Goal: Check status: Check status

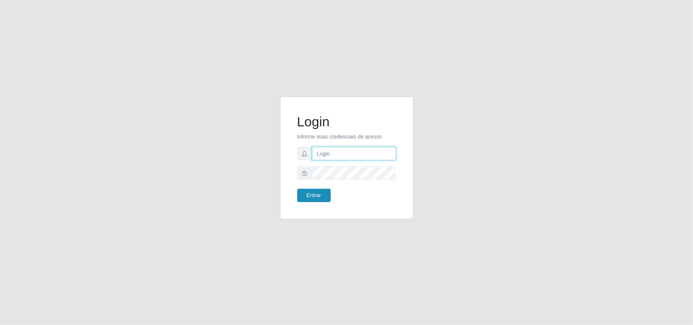
type input "Gessika@B11"
click at [323, 193] on button "Entrar" at bounding box center [313, 195] width 33 height 13
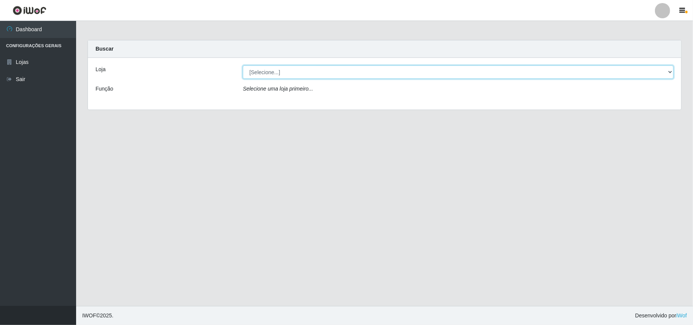
click at [264, 78] on select "[Selecione...] Bemais Supermercados - B11 Manaíra" at bounding box center [458, 71] width 431 height 13
select select "409"
click at [243, 65] on select "[Selecione...] Bemais Supermercados - B11 Manaíra" at bounding box center [458, 71] width 431 height 13
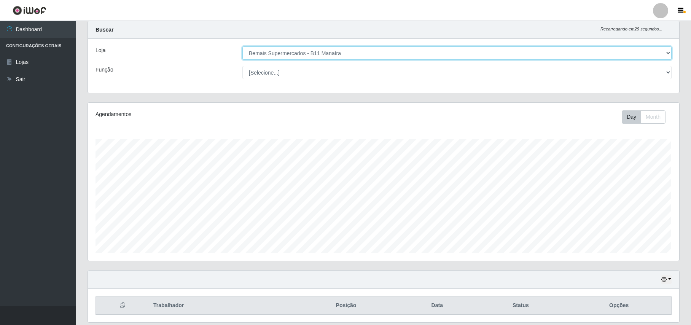
scroll to position [46, 0]
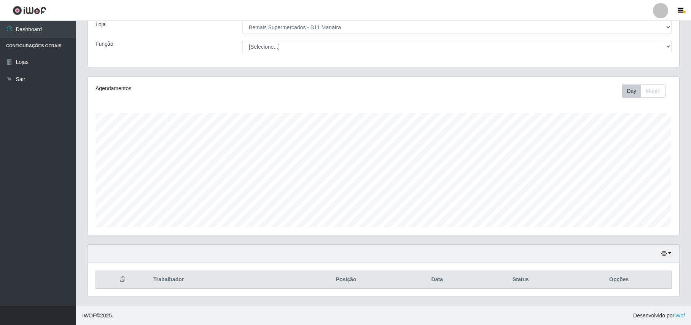
click at [659, 249] on div "Hoje 1 dia 3 dias 1 Semana Não encerrados" at bounding box center [384, 254] width 592 height 18
click at [665, 258] on div "Hoje 1 dia 3 dias 1 Semana Não encerrados" at bounding box center [384, 254] width 592 height 18
click at [668, 250] on button "button" at bounding box center [666, 253] width 11 height 9
click at [646, 225] on button "1 Semana" at bounding box center [642, 225] width 60 height 16
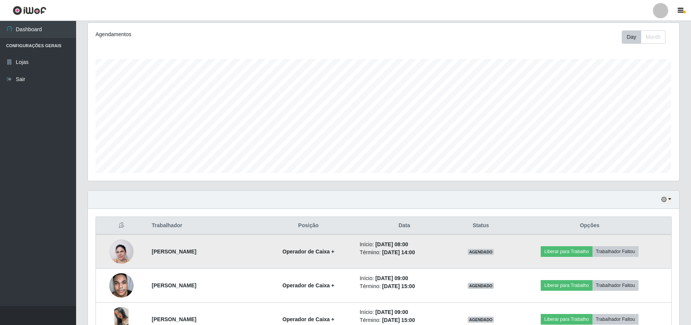
scroll to position [148, 0]
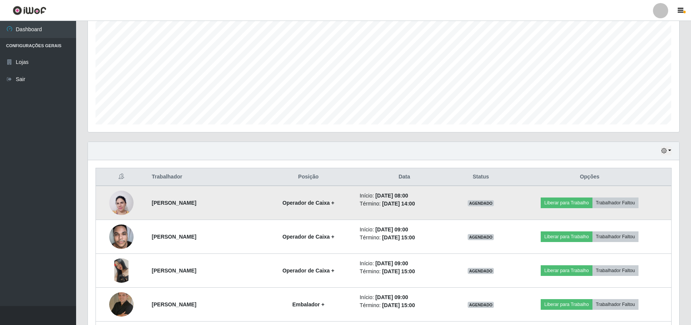
click at [120, 200] on img at bounding box center [121, 203] width 24 height 33
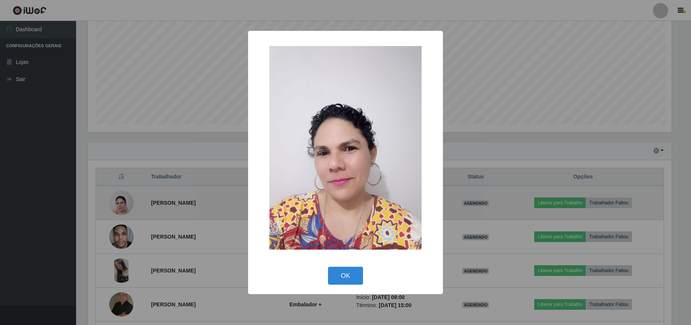
scroll to position [158, 585]
click at [120, 200] on div "× OK Cancel" at bounding box center [346, 162] width 693 height 325
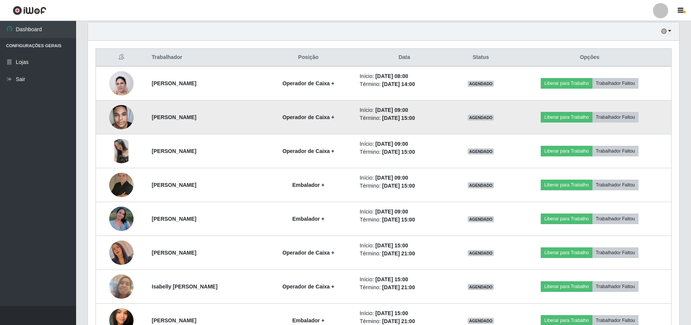
scroll to position [300, 0]
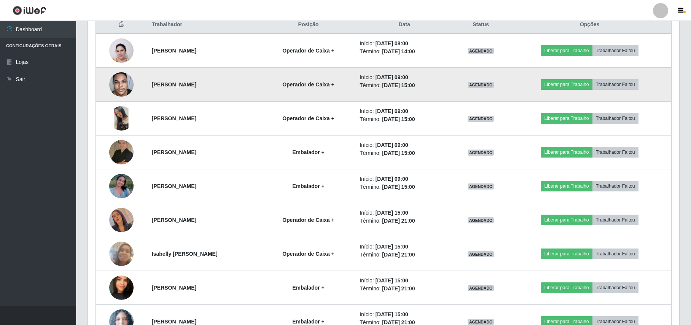
click at [122, 80] on img at bounding box center [121, 84] width 24 height 32
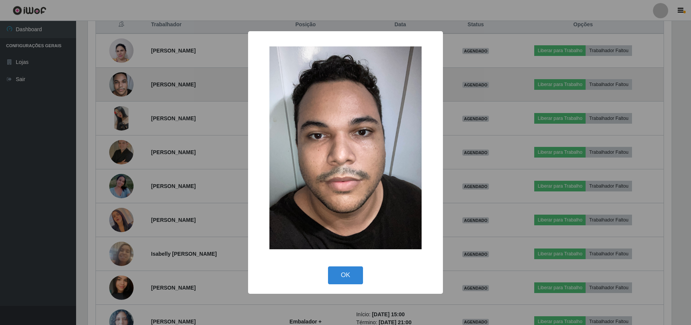
scroll to position [158, 585]
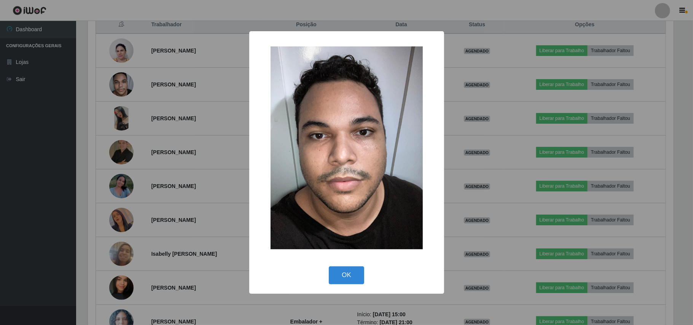
click at [118, 89] on div "× OK Cancel" at bounding box center [346, 162] width 693 height 325
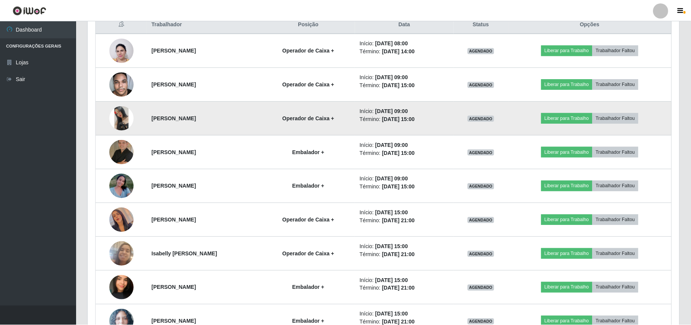
scroll to position [158, 591]
click at [112, 124] on img at bounding box center [121, 118] width 24 height 24
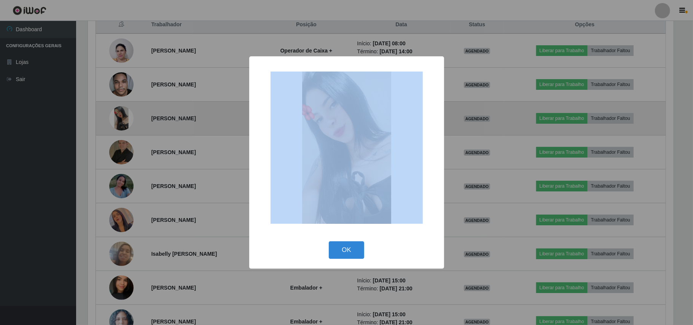
click at [112, 124] on div "× OK Cancel" at bounding box center [346, 162] width 693 height 325
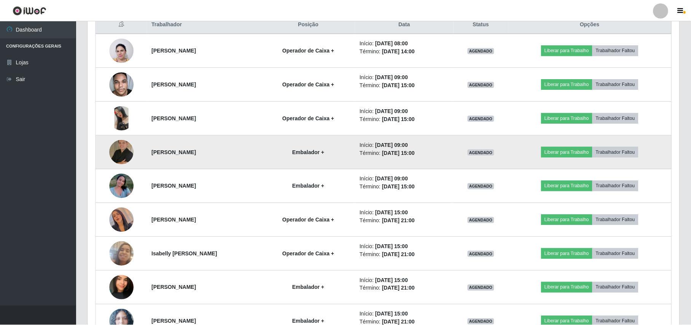
scroll to position [158, 591]
drag, startPoint x: 119, startPoint y: 137, endPoint x: 119, endPoint y: 159, distance: 21.7
click at [119, 149] on td at bounding box center [121, 153] width 51 height 34
click at [119, 159] on img at bounding box center [121, 152] width 24 height 24
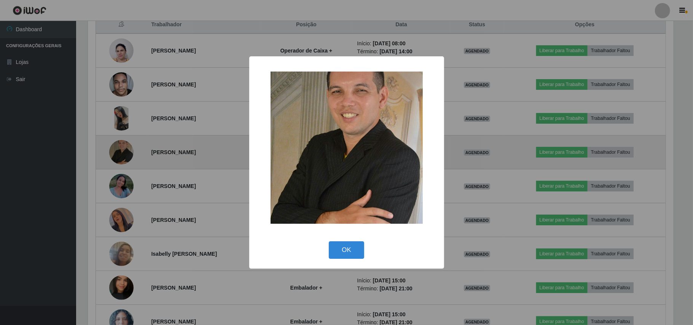
click at [119, 159] on div "× OK Cancel" at bounding box center [346, 162] width 693 height 325
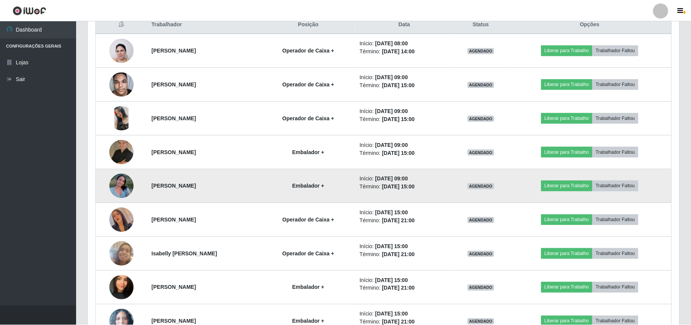
scroll to position [158, 591]
click at [113, 196] on img at bounding box center [121, 186] width 24 height 32
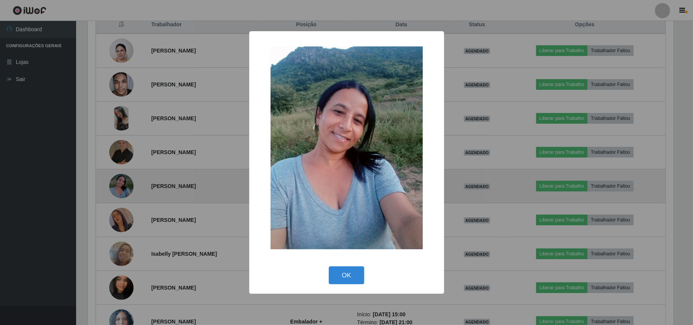
click at [113, 196] on div "× OK Cancel" at bounding box center [346, 162] width 693 height 325
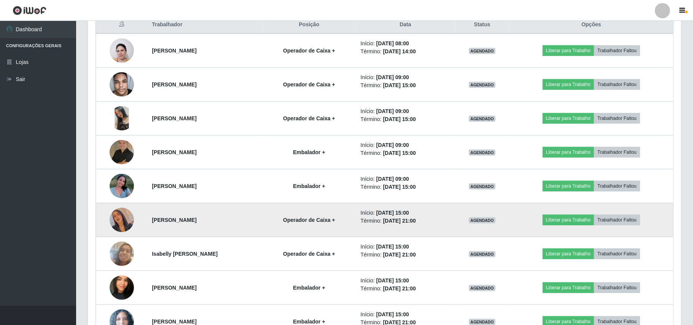
scroll to position [158, 591]
click at [115, 226] on img at bounding box center [121, 219] width 24 height 43
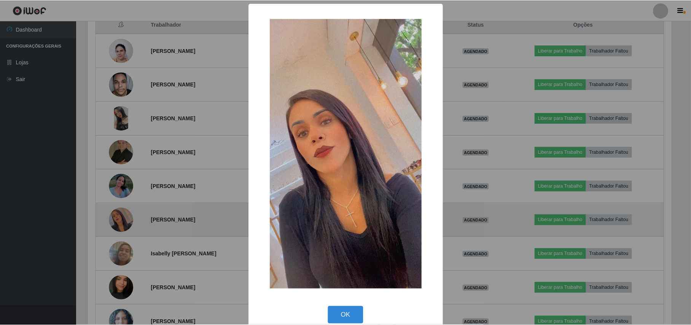
scroll to position [158, 585]
click at [115, 226] on div "× OK Cancel" at bounding box center [346, 162] width 693 height 325
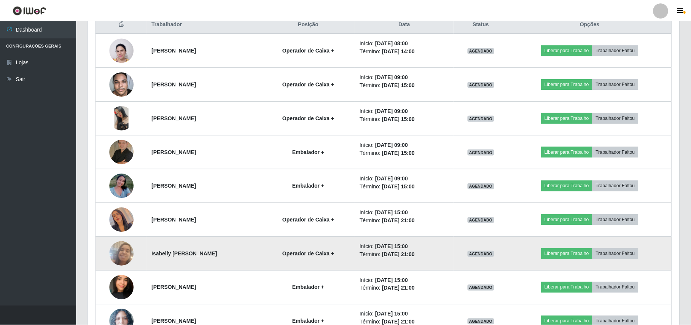
scroll to position [158, 591]
click at [121, 254] on img at bounding box center [121, 253] width 24 height 43
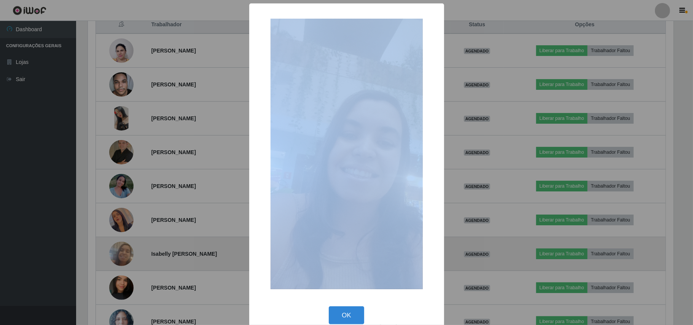
click at [121, 254] on div "× OK Cancel" at bounding box center [346, 162] width 693 height 325
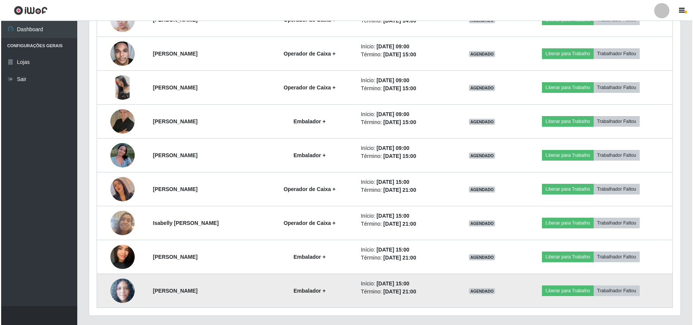
scroll to position [0, 0]
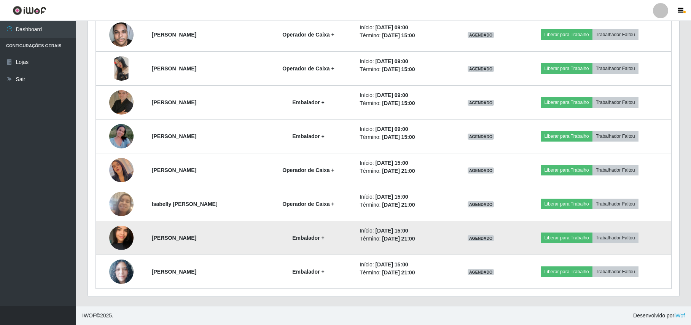
click at [116, 244] on img at bounding box center [121, 237] width 24 height 43
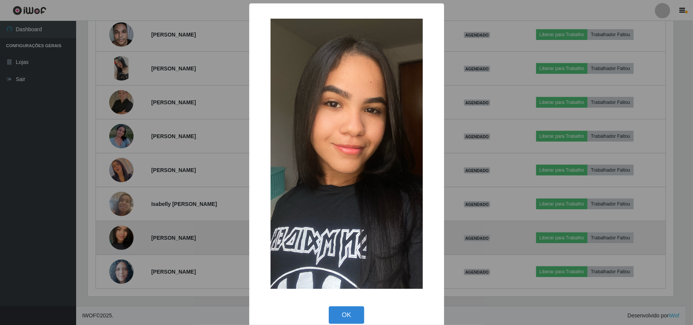
click at [116, 244] on div "× OK Cancel" at bounding box center [346, 162] width 693 height 325
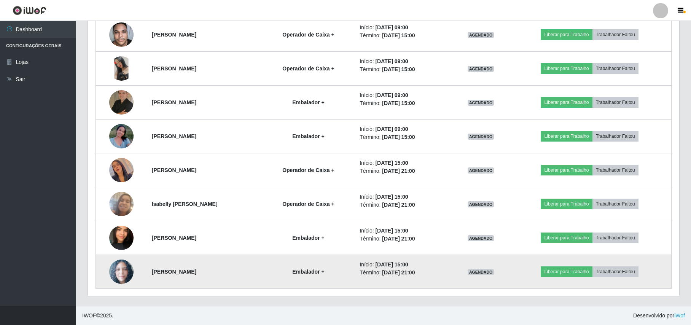
click at [112, 274] on img at bounding box center [121, 272] width 24 height 25
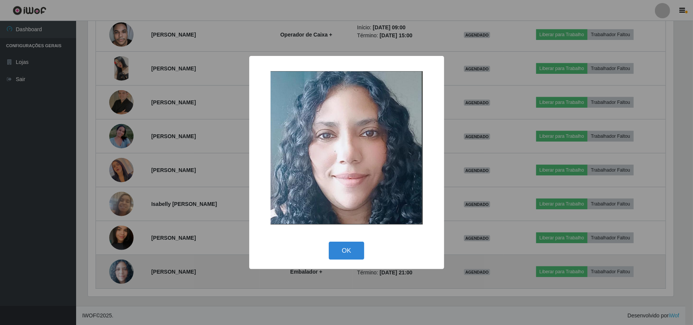
click at [112, 274] on div "× OK Cancel" at bounding box center [346, 162] width 693 height 325
